Goal: Information Seeking & Learning: Learn about a topic

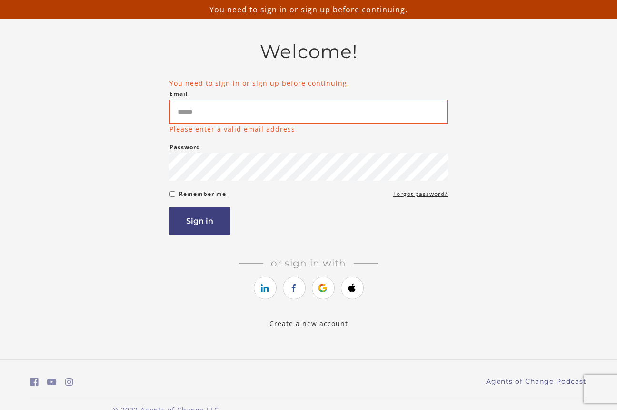
scroll to position [36, 0]
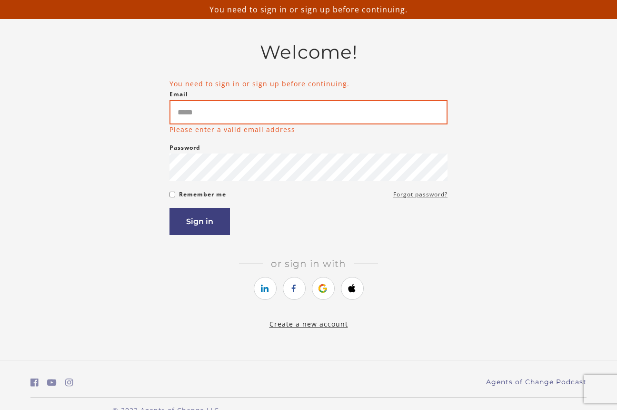
click at [229, 113] on input "Email" at bounding box center [309, 112] width 278 height 24
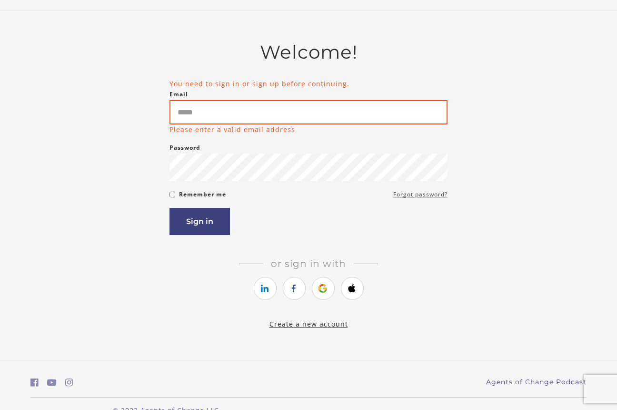
type input "**********"
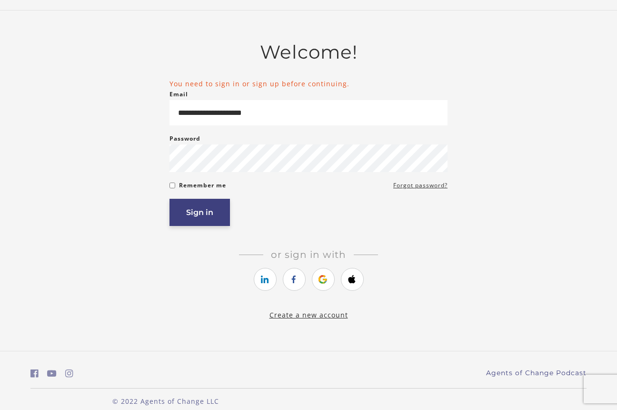
click at [181, 215] on button "Sign in" at bounding box center [200, 212] width 60 height 27
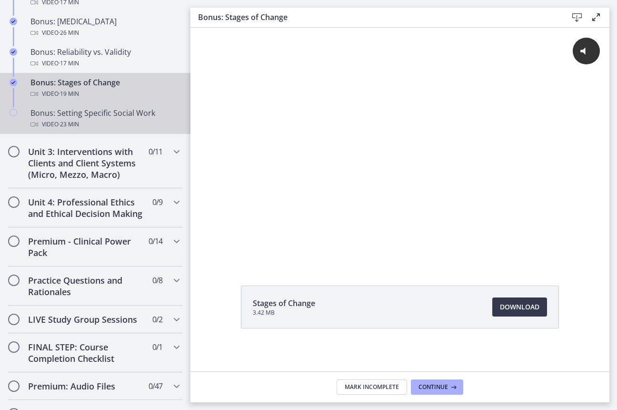
scroll to position [846, 0]
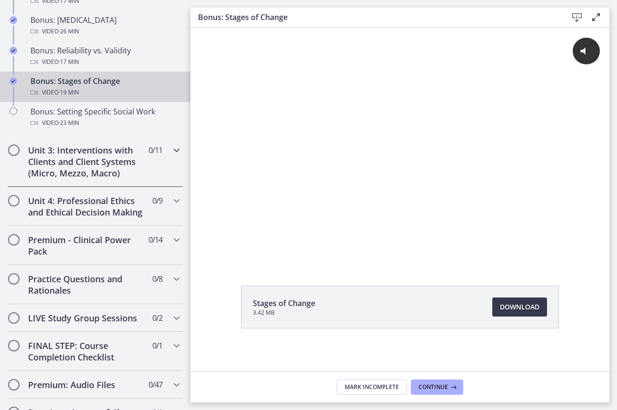
click at [177, 147] on icon "Chapters" at bounding box center [176, 149] width 11 height 11
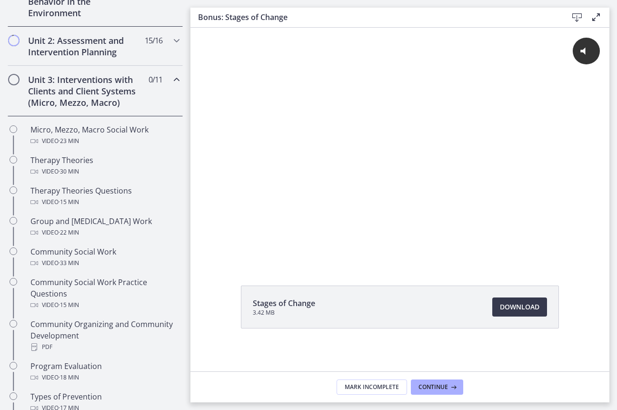
scroll to position [308, 0]
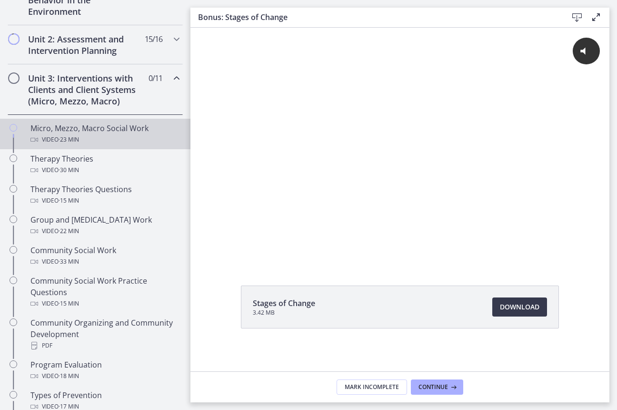
click at [85, 127] on div "Micro, Mezzo, Macro Social Work Video · 23 min" at bounding box center [104, 133] width 149 height 23
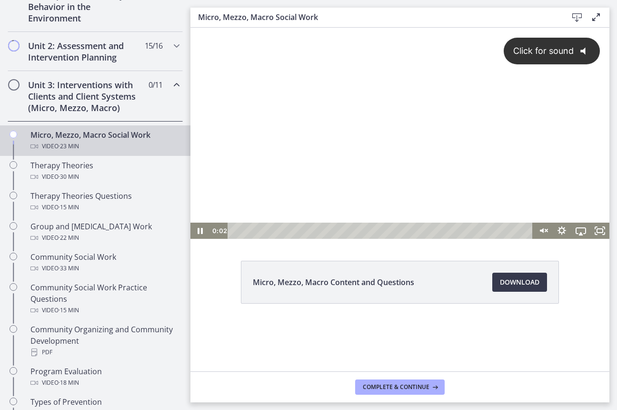
click at [560, 38] on button "Click for sound @keyframes VOLUME_SMALL_WAVE_FLASH { 0% { opacity: 0; } 33% { o…" at bounding box center [552, 51] width 96 height 27
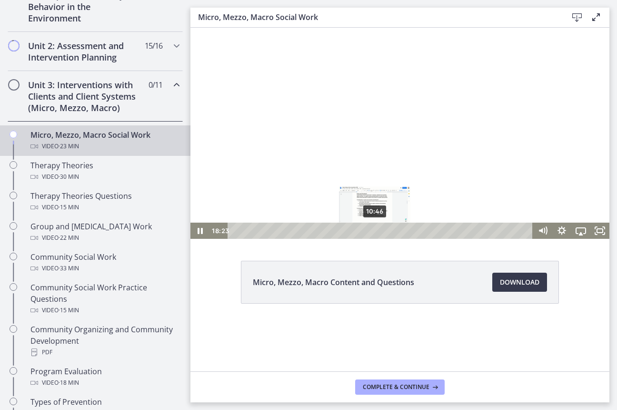
click at [375, 229] on div "10:46" at bounding box center [382, 230] width 294 height 16
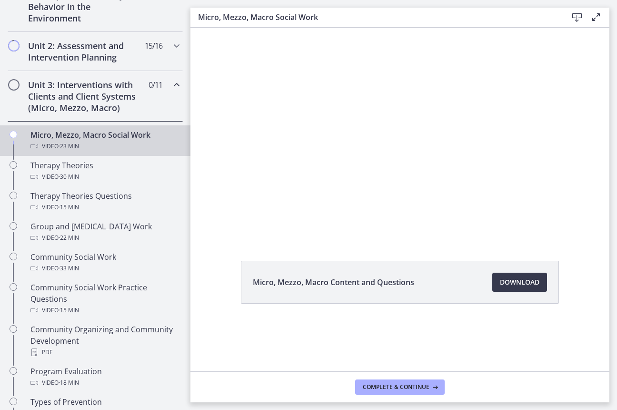
click at [389, 246] on div "Micro, Mezzo, Macro Content and Questions Download Opens in a new window" at bounding box center [400, 199] width 419 height 343
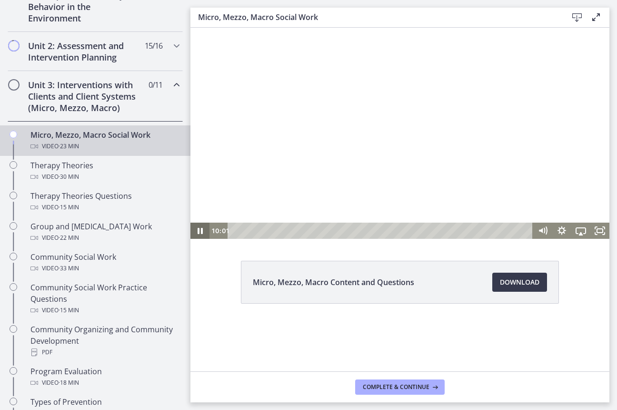
click at [196, 233] on icon "Pause" at bounding box center [200, 230] width 19 height 16
